Goal: Navigation & Orientation: Find specific page/section

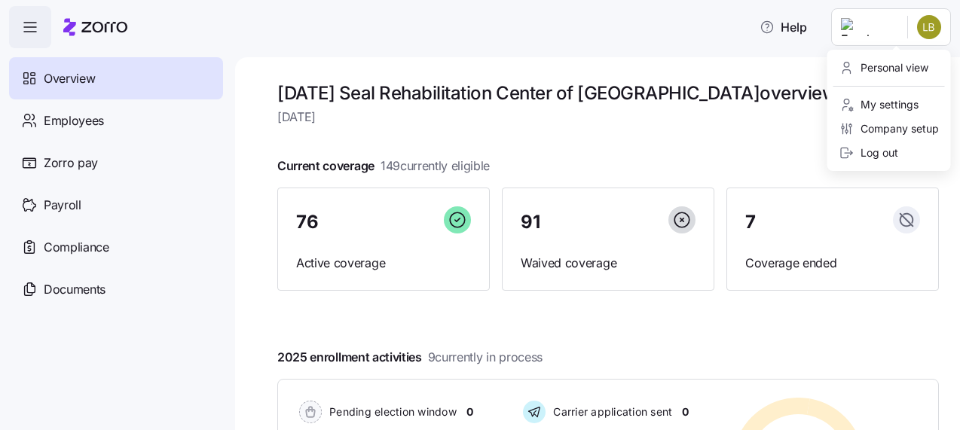
click at [932, 18] on html "Help Overview Employees Zorro pay Payroll Compliance Documents [DATE] Seal Reha…" at bounding box center [480, 210] width 960 height 421
click at [904, 54] on div "Personal view My settings Company setup Log out" at bounding box center [890, 110] width 124 height 121
click at [902, 74] on div "Personal view" at bounding box center [884, 68] width 89 height 17
